Goal: Information Seeking & Learning: Learn about a topic

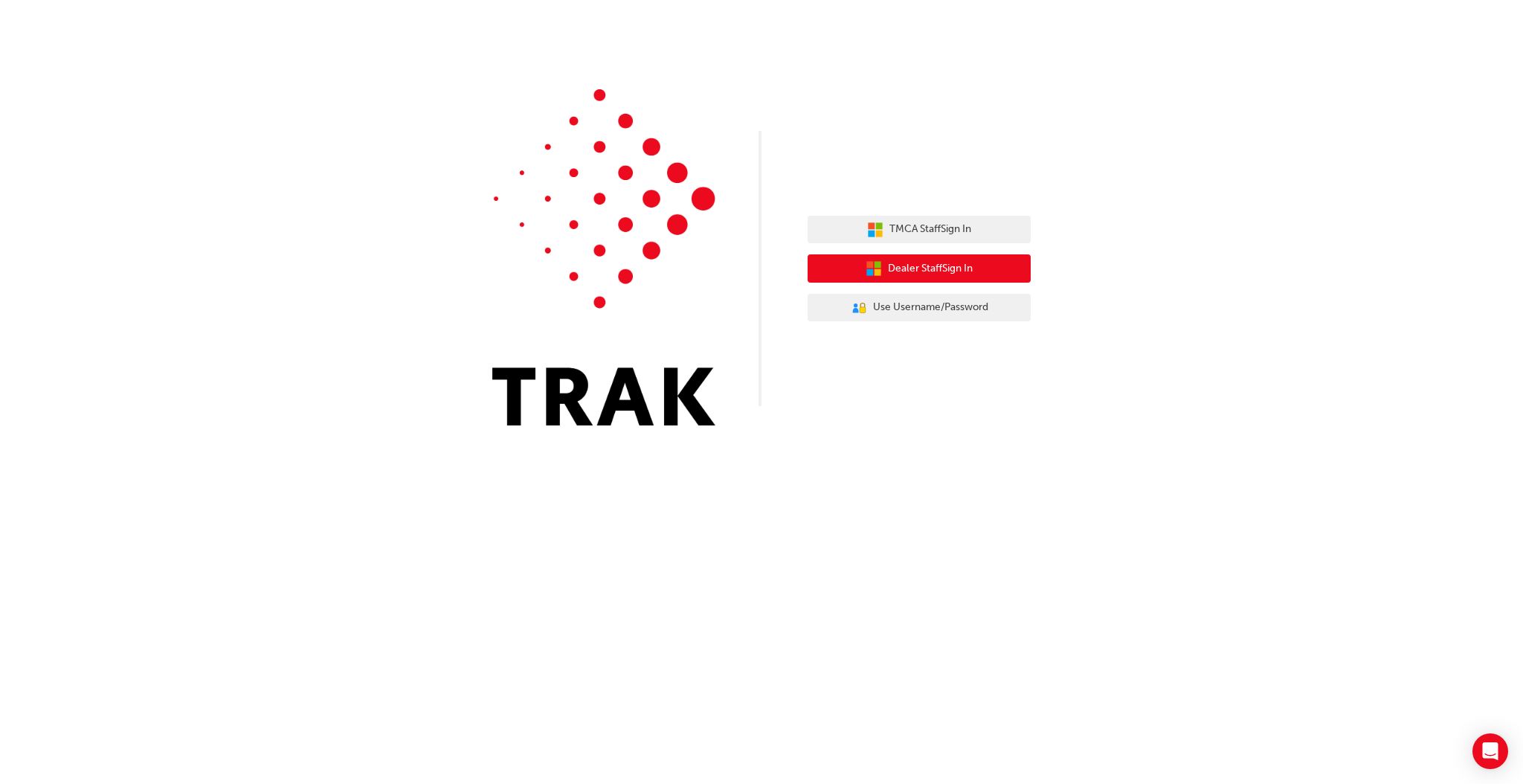
click at [930, 264] on span "Dealer Staff Sign In" at bounding box center [930, 269] width 84 height 17
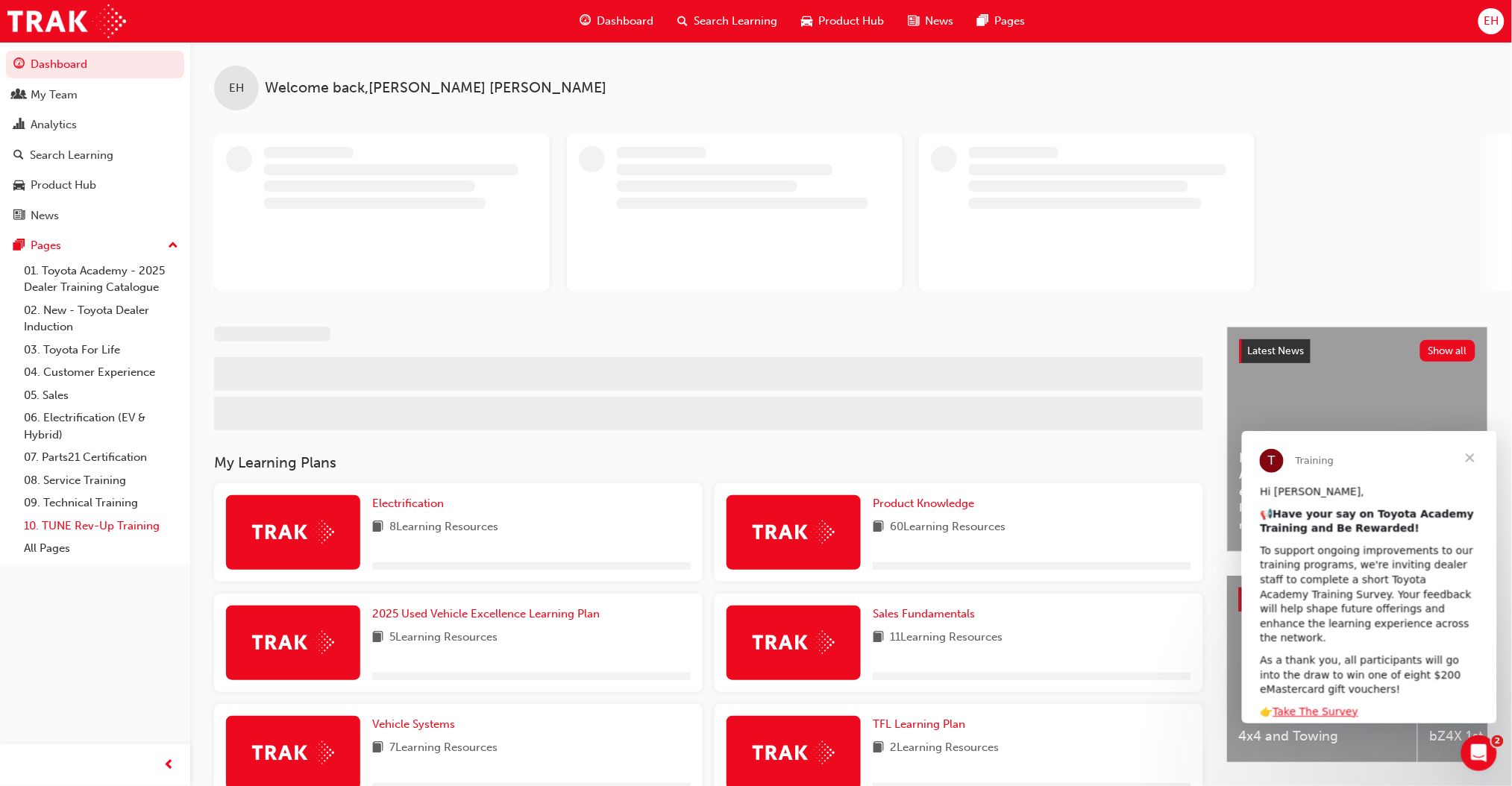
click at [92, 521] on link "10. TUNE Rev-Up Training" at bounding box center [101, 526] width 166 height 24
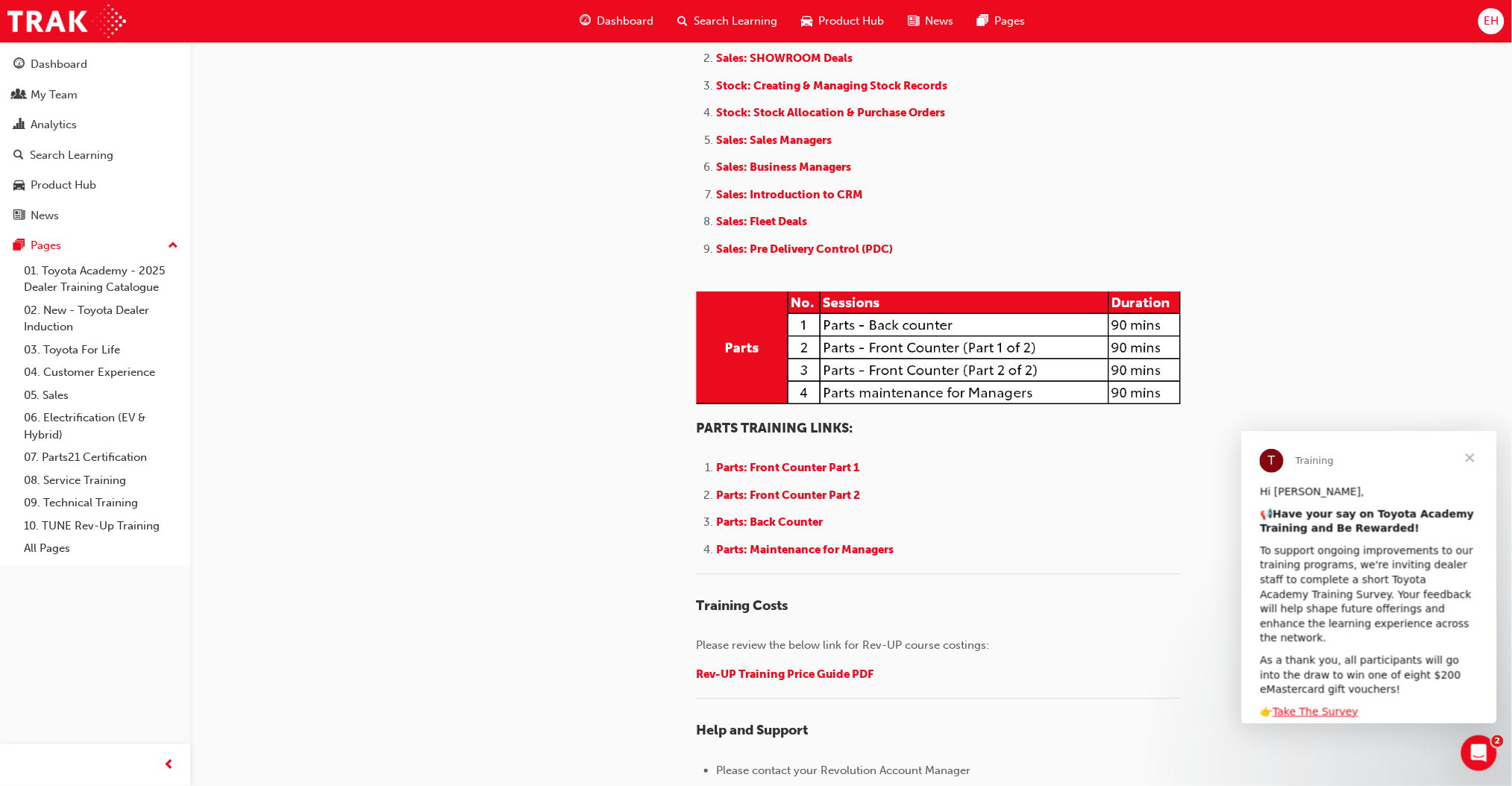
scroll to position [1682, 0]
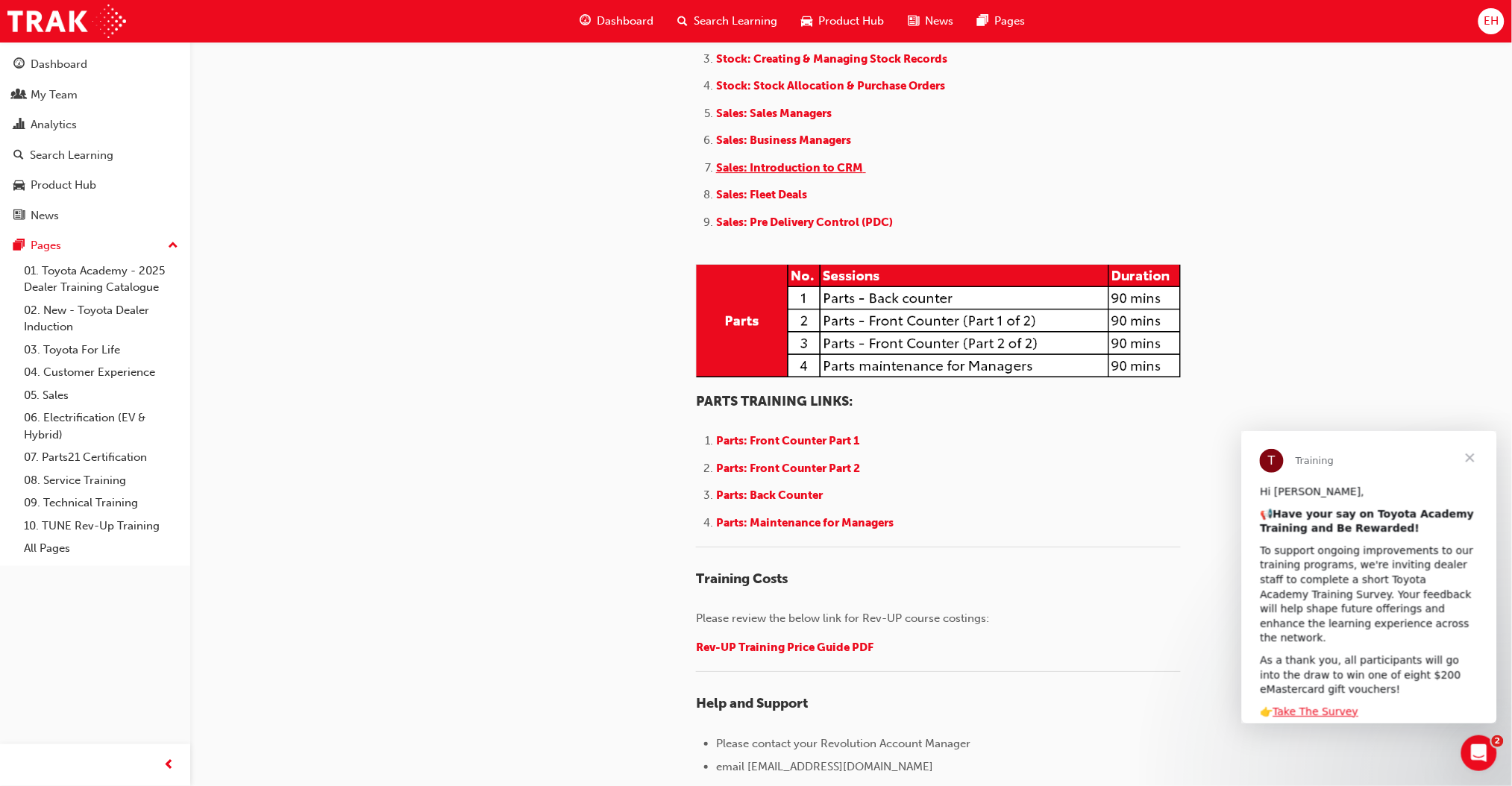
click at [788, 175] on span "Sales: Introduction to CRM" at bounding box center [789, 167] width 147 height 13
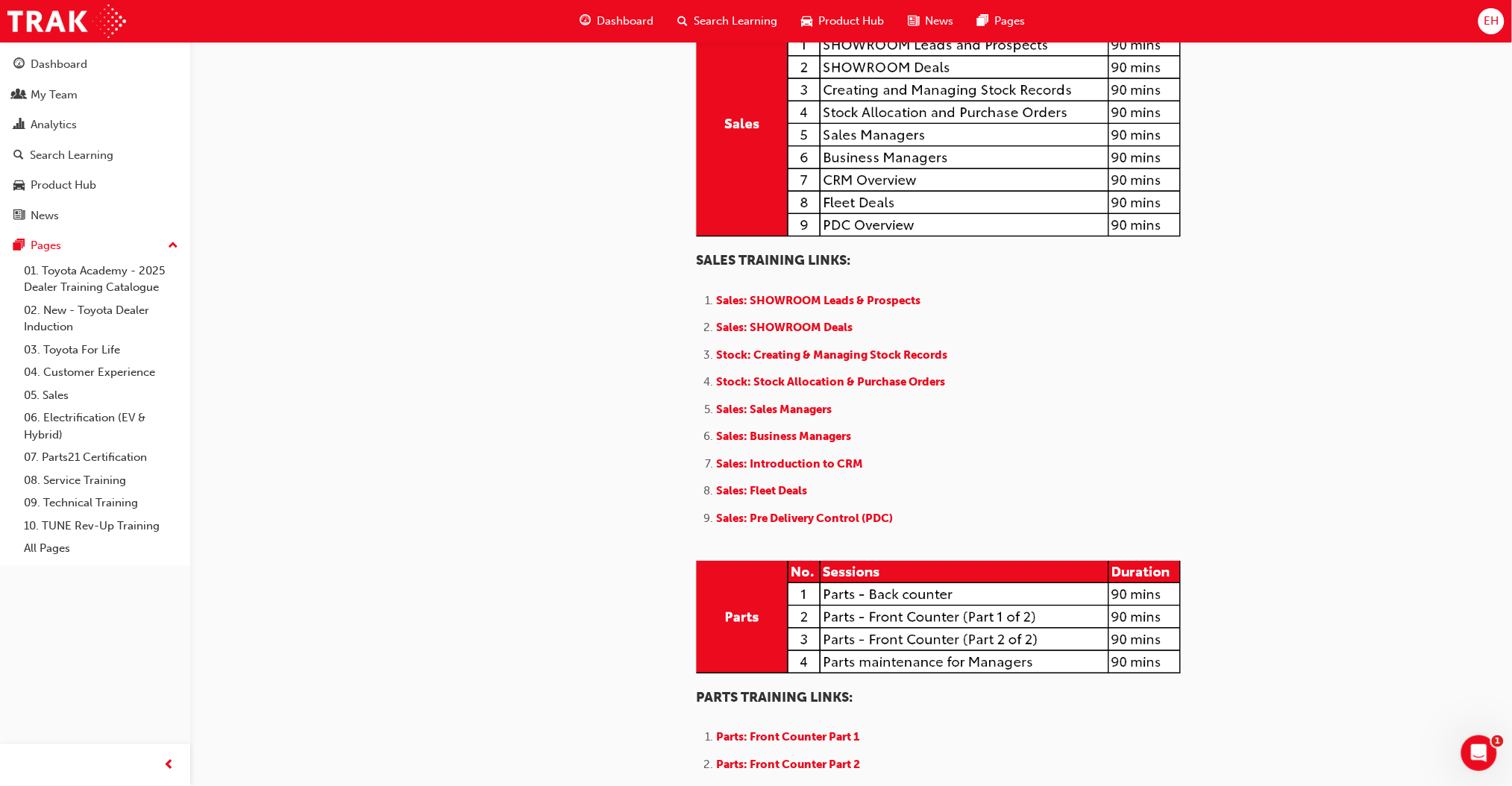
scroll to position [1391, 0]
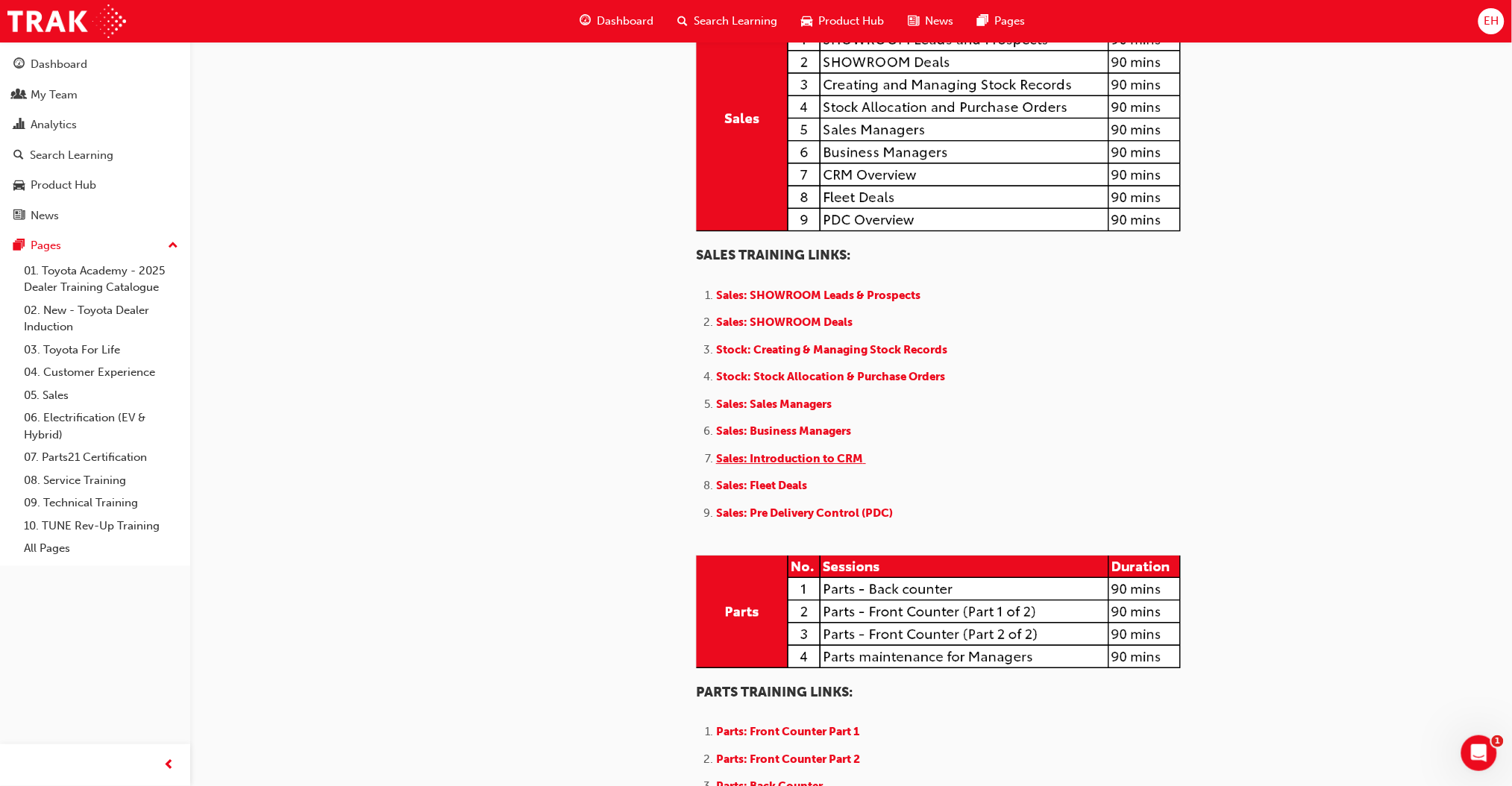
click at [802, 465] on span "Sales: Introduction to CRM" at bounding box center [789, 459] width 147 height 13
